Goal: Task Accomplishment & Management: Use online tool/utility

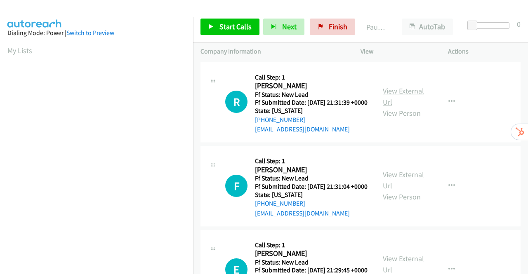
click at [397, 95] on link "View External Url" at bounding box center [403, 96] width 41 height 21
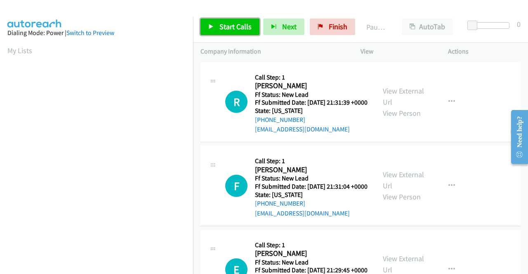
click at [219, 25] on span "Start Calls" at bounding box center [235, 26] width 32 height 9
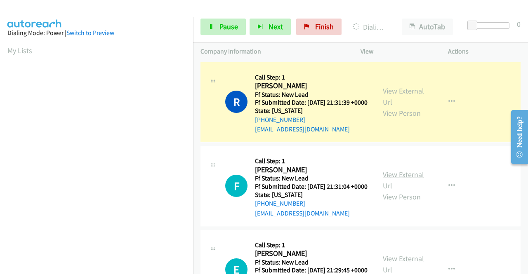
click at [399, 186] on link "View External Url" at bounding box center [403, 180] width 41 height 21
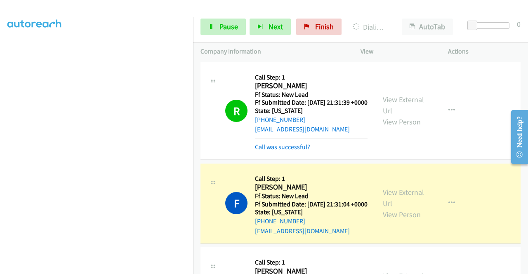
click at [142, 270] on section at bounding box center [96, 78] width 178 height 394
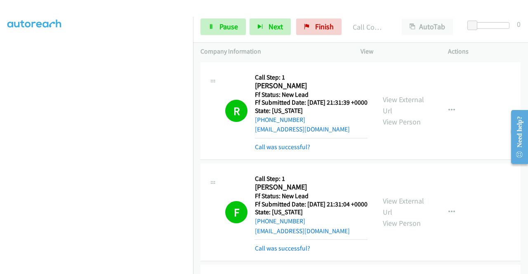
scroll to position [124, 0]
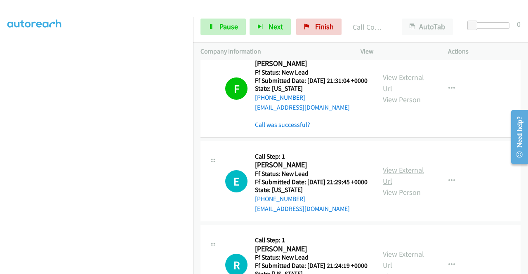
click at [385, 186] on link "View External Url" at bounding box center [403, 175] width 41 height 21
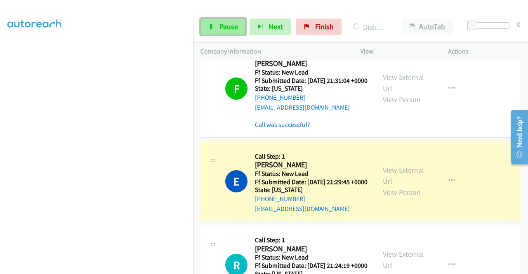
click at [223, 24] on span "Pause" at bounding box center [228, 26] width 19 height 9
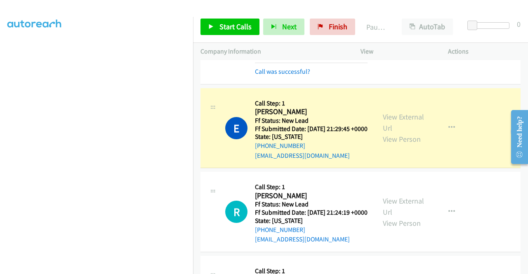
scroll to position [206, 0]
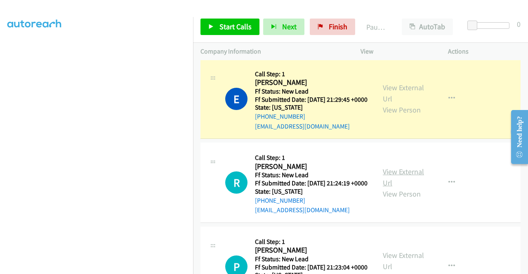
click at [398, 188] on link "View External Url" at bounding box center [403, 177] width 41 height 21
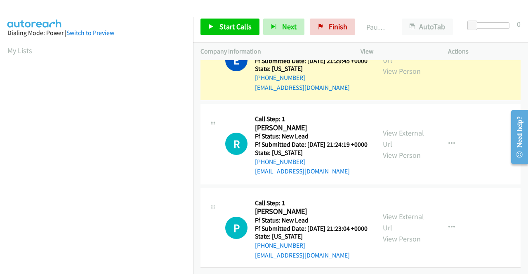
scroll to position [188, 0]
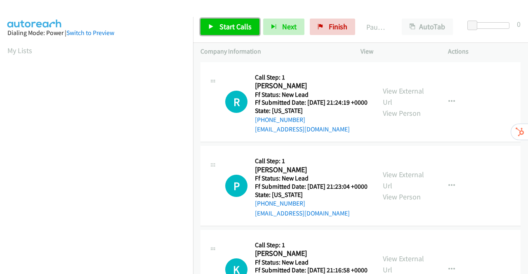
click at [217, 24] on link "Start Calls" at bounding box center [229, 27] width 59 height 16
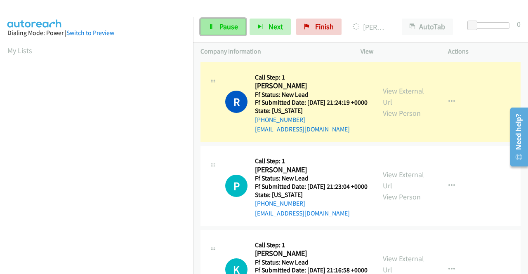
scroll to position [188, 0]
click at [231, 23] on span "Pause" at bounding box center [228, 26] width 19 height 9
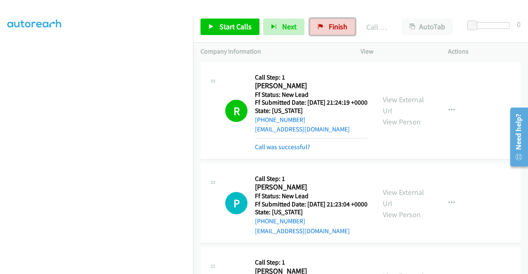
drag, startPoint x: 331, startPoint y: 25, endPoint x: 298, endPoint y: 38, distance: 35.9
click at [331, 25] on span "Finish" at bounding box center [338, 26] width 19 height 9
